Goal: Navigation & Orientation: Find specific page/section

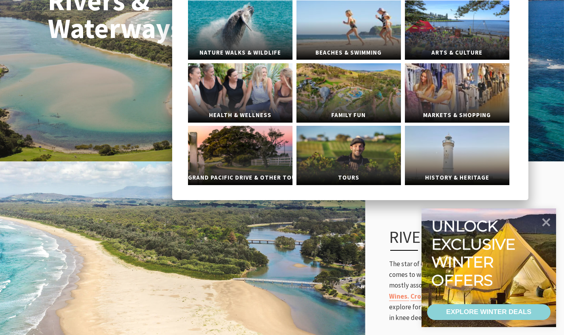
scroll to position [158, 0]
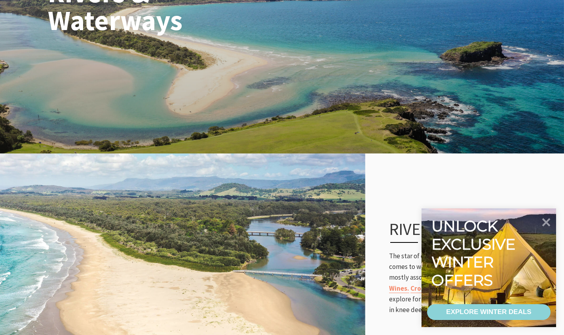
scroll to position [0, 0]
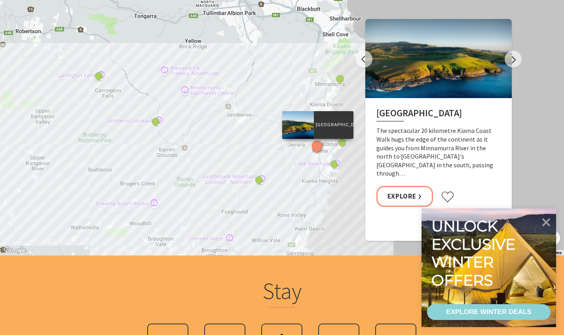
scroll to position [1584, 0]
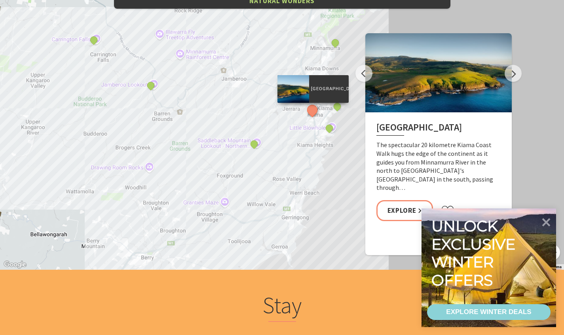
drag, startPoint x: 262, startPoint y: 209, endPoint x: 257, endPoint y: 157, distance: 52.1
click at [257, 157] on div "Kiama Coast Walk Rangoon Island, Minnamurra Jamberoo lookout Saddleback Mountai…" at bounding box center [282, 127] width 564 height 285
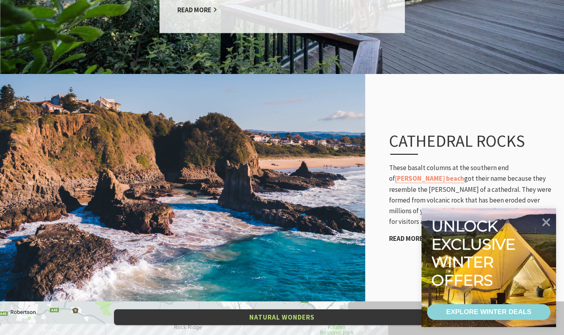
scroll to position [1069, 0]
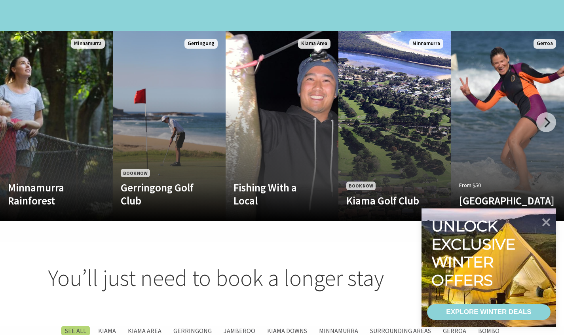
scroll to position [792, 0]
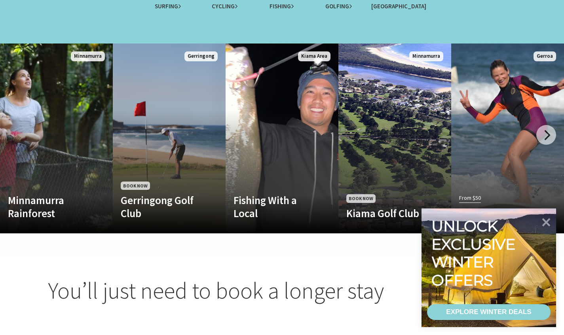
click at [545, 127] on div at bounding box center [546, 135] width 20 height 20
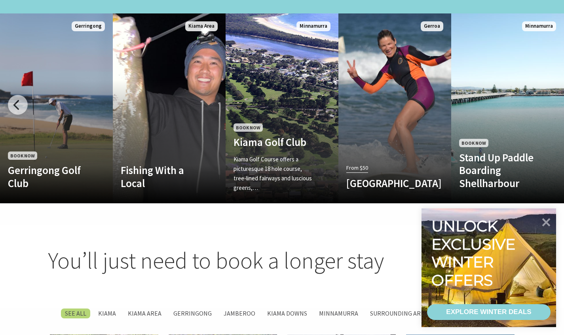
scroll to position [831, 0]
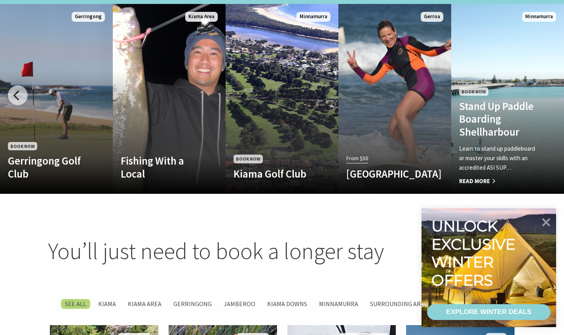
click at [482, 177] on span "Read More" at bounding box center [499, 182] width 80 height 10
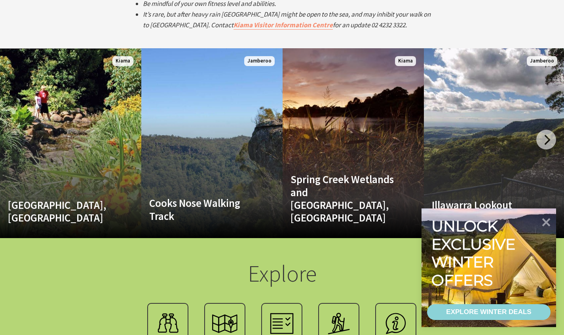
scroll to position [1465, 0]
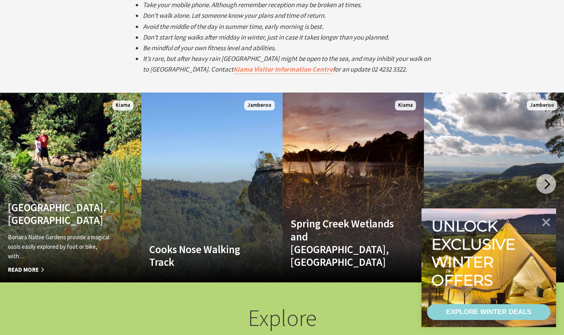
click at [91, 154] on link "Bonaira Native Gardens, Kiama Bonaira Native Gardens provide a magical oasis ea…" at bounding box center [70, 188] width 141 height 190
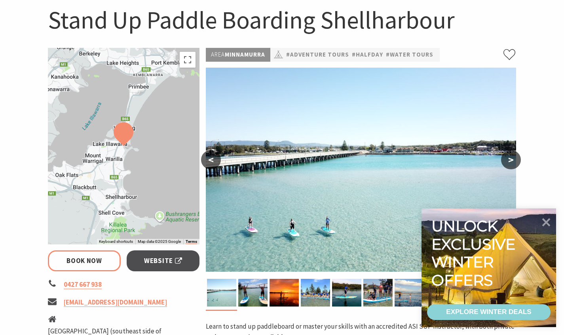
select select "3"
select select "2"
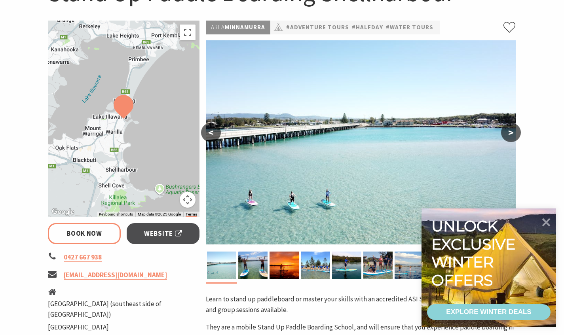
scroll to position [79, 0]
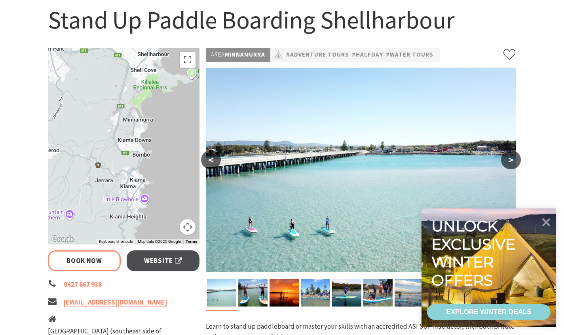
drag, startPoint x: 146, startPoint y: 172, endPoint x: 177, endPoint y: 31, distance: 144.0
click at [177, 31] on section "Home Tours Adventure Tours Stand Up Paddle Boarding Shellharbour Stand Up Paddl…" at bounding box center [282, 215] width 564 height 502
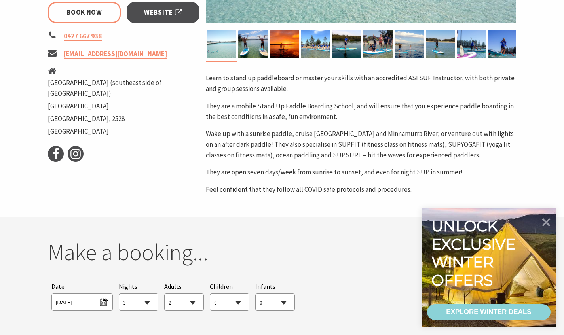
scroll to position [396, 0]
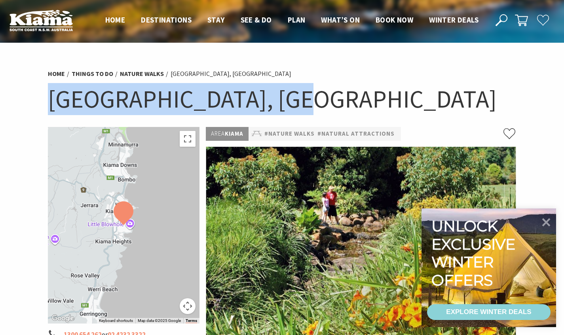
drag, startPoint x: 29, startPoint y: 98, endPoint x: 283, endPoint y: 97, distance: 254.2
click at [283, 97] on section "Home Things To Do Nature Walks [GEOGRAPHIC_DATA], [GEOGRAPHIC_DATA] [GEOGRAPHIC…" at bounding box center [282, 298] width 564 height 511
copy h1 "[GEOGRAPHIC_DATA]"
